Goal: Task Accomplishment & Management: Use online tool/utility

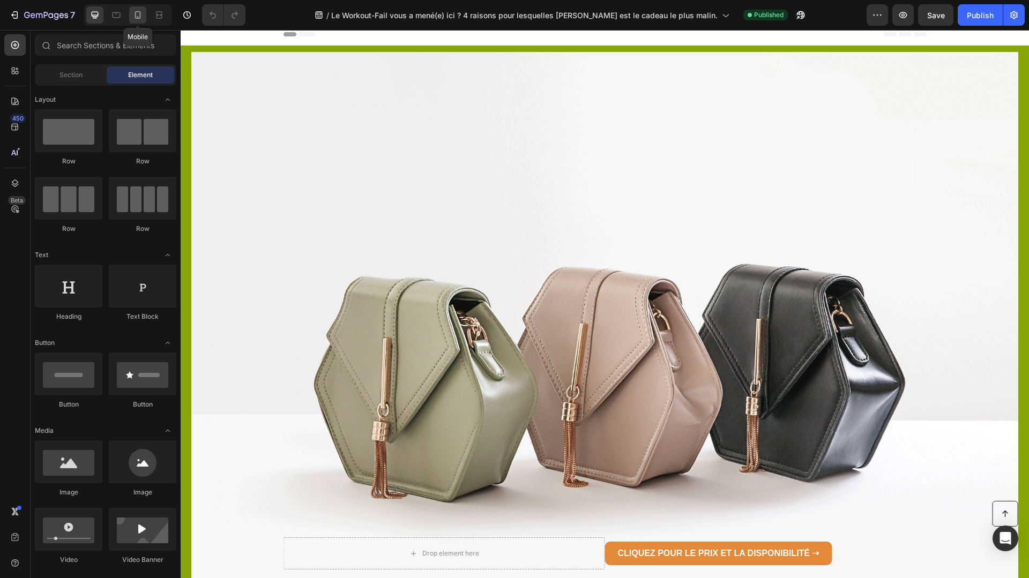
click at [136, 16] on icon at bounding box center [138, 15] width 6 height 8
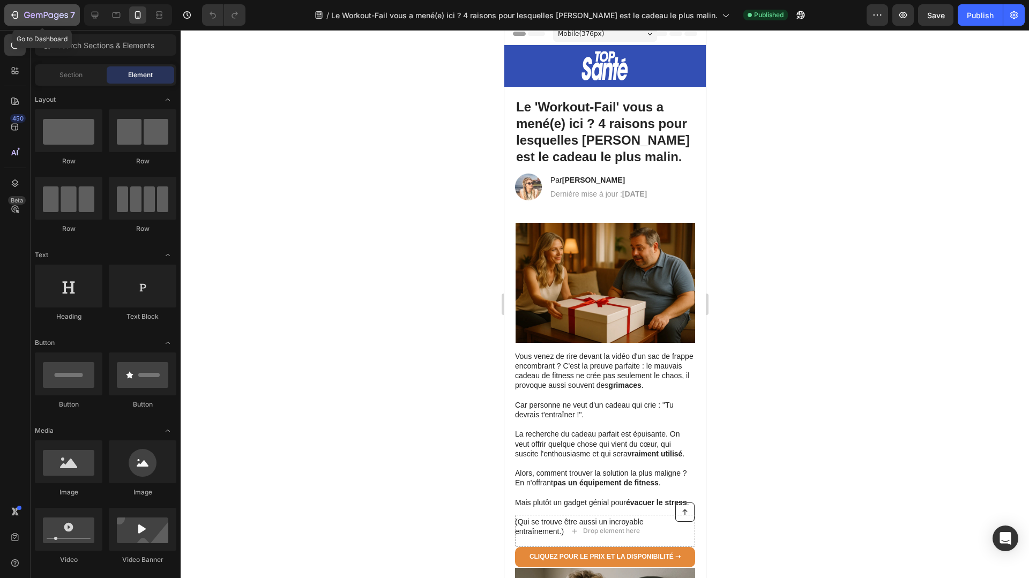
click at [28, 7] on button "7" at bounding box center [42, 14] width 76 height 21
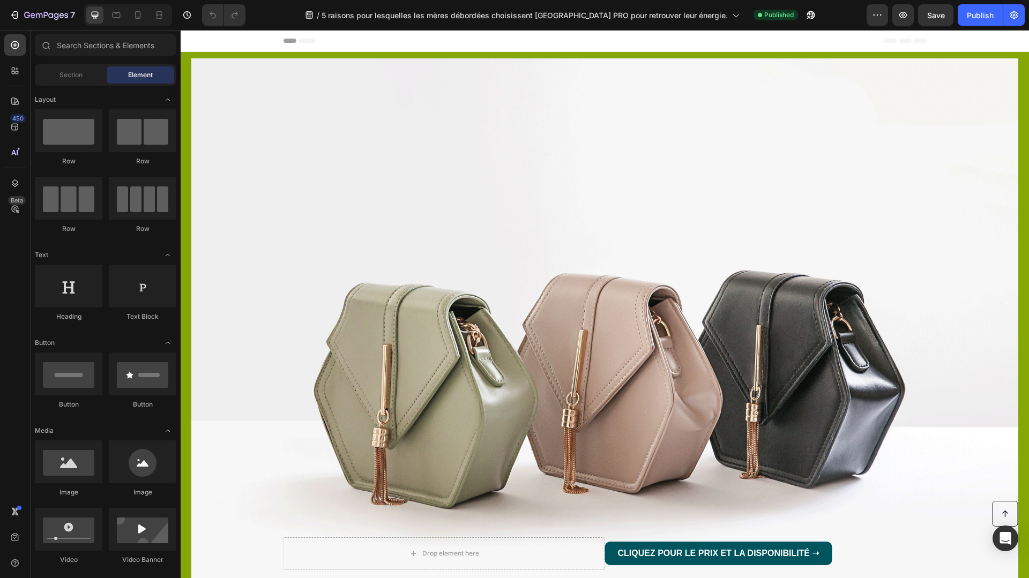
click at [128, 18] on div at bounding box center [128, 14] width 88 height 21
click at [132, 17] on icon at bounding box center [137, 15] width 11 height 11
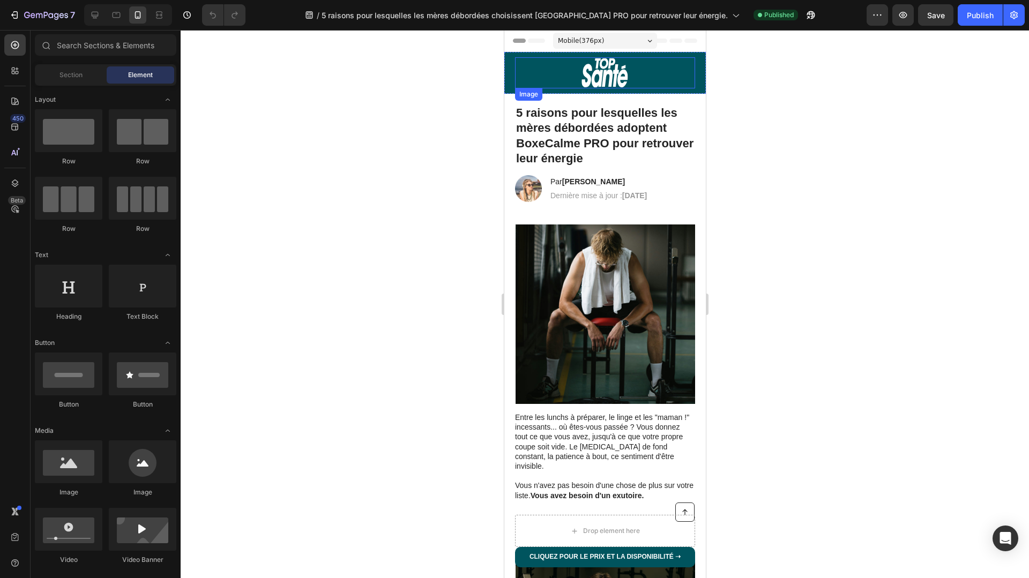
click at [604, 76] on img at bounding box center [604, 72] width 48 height 31
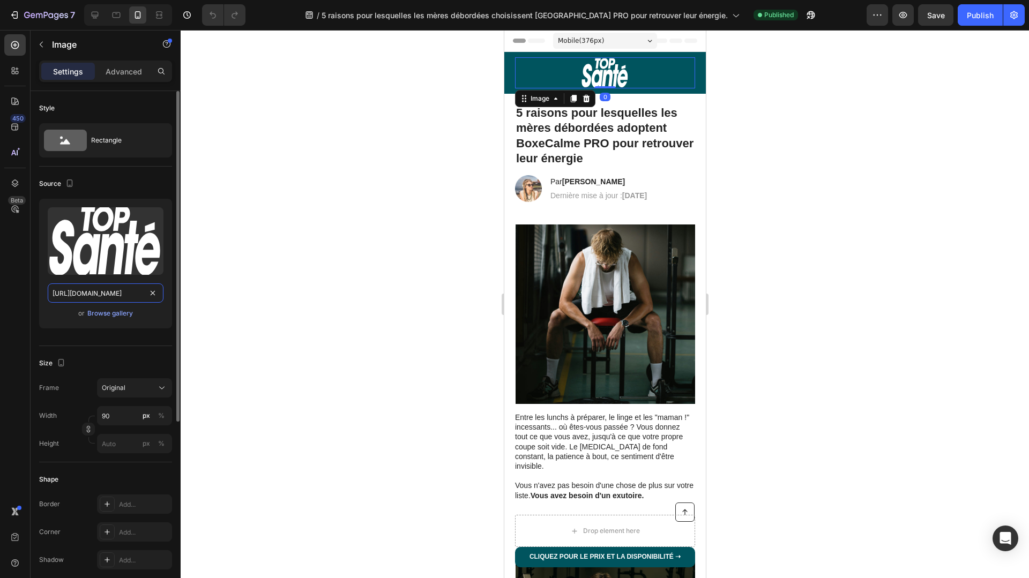
click at [139, 295] on input "https://cdn.shopify.com/s/files/1/0975/2172/9875/files/gempages_576169417457533…" at bounding box center [106, 292] width 116 height 19
